Goal: Find specific page/section: Find specific page/section

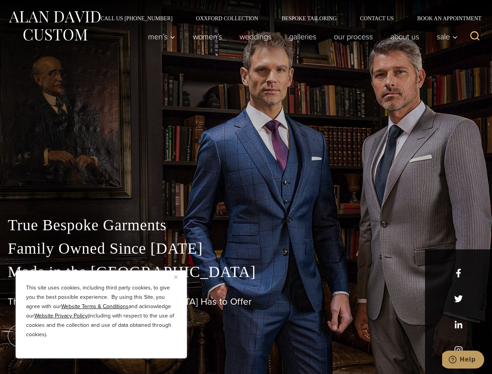
click at [246, 187] on div "True Bespoke Garments Family Owned Since [DATE] Made in [GEOGRAPHIC_DATA] The B…" at bounding box center [246, 274] width 492 height 199
click at [179, 277] on button "Close" at bounding box center [178, 276] width 9 height 9
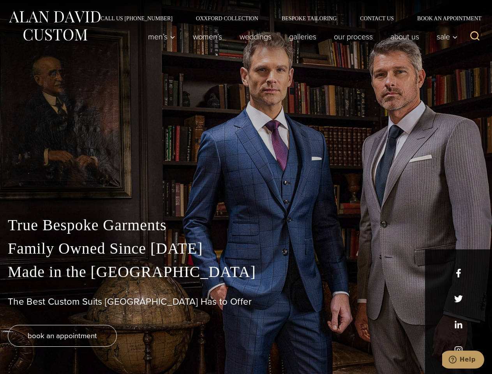
click at [101, 348] on div "True Bespoke Garments Family Owned Since [DATE] Made in [GEOGRAPHIC_DATA] The B…" at bounding box center [246, 294] width 492 height 161
click at [475, 37] on icon "Search" at bounding box center [474, 35] width 11 height 11
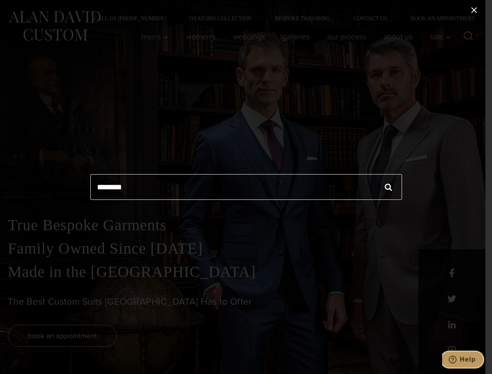
click at [457, 360] on icon "Help" at bounding box center [453, 360] width 8 height 8
